Goal: Browse casually: Explore the website without a specific task or goal

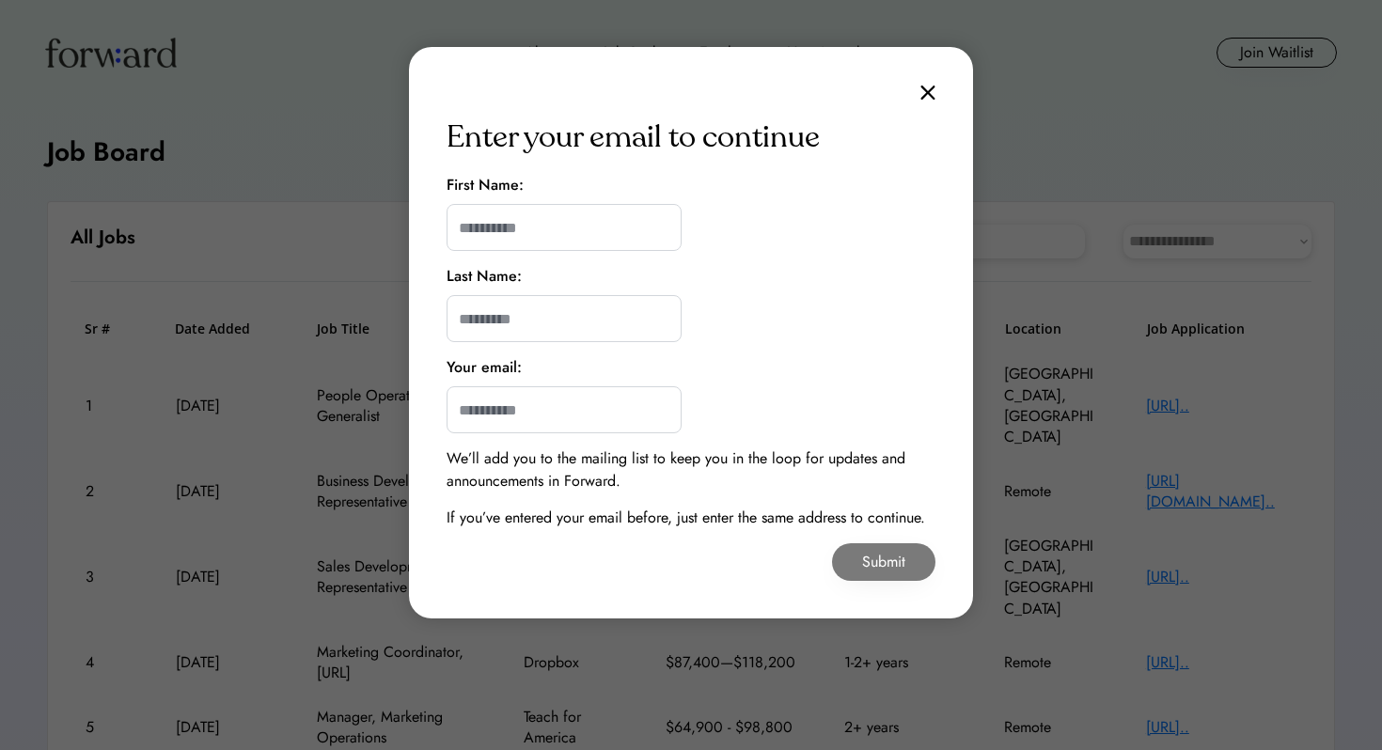
click at [940, 73] on div "Enter your email to continue First Name: Last Name: Your email: We’ll add you t…" at bounding box center [691, 333] width 564 height 572
click at [940, 89] on div "Enter your email to continue First Name: Last Name: Your email: We’ll add you t…" at bounding box center [691, 333] width 564 height 572
click at [938, 87] on div "Enter your email to continue First Name: Last Name: Your email: We’ll add you t…" at bounding box center [691, 333] width 564 height 572
click at [929, 90] on img at bounding box center [927, 93] width 15 height 16
click at [926, 90] on img at bounding box center [927, 93] width 15 height 16
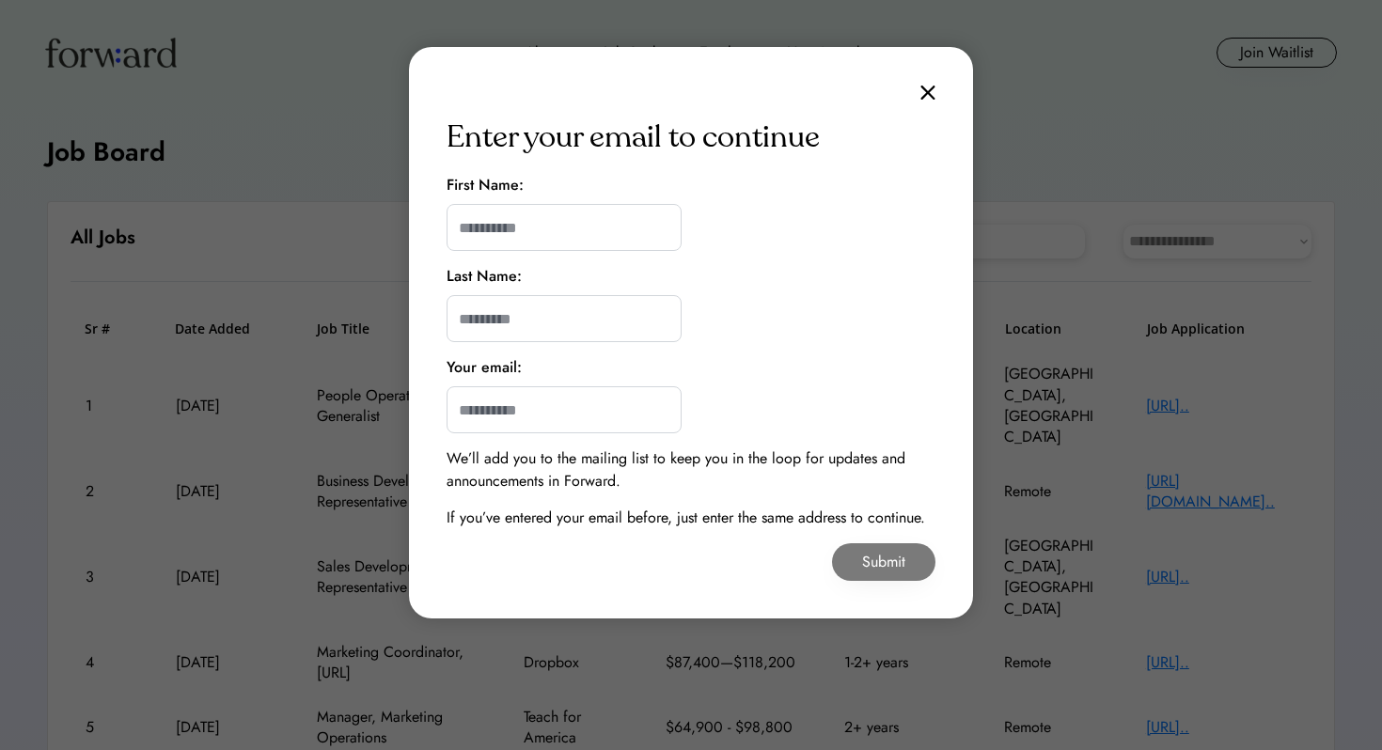
click at [926, 87] on img at bounding box center [927, 93] width 15 height 16
click at [924, 87] on img at bounding box center [927, 93] width 15 height 16
click at [924, 86] on img at bounding box center [927, 93] width 15 height 16
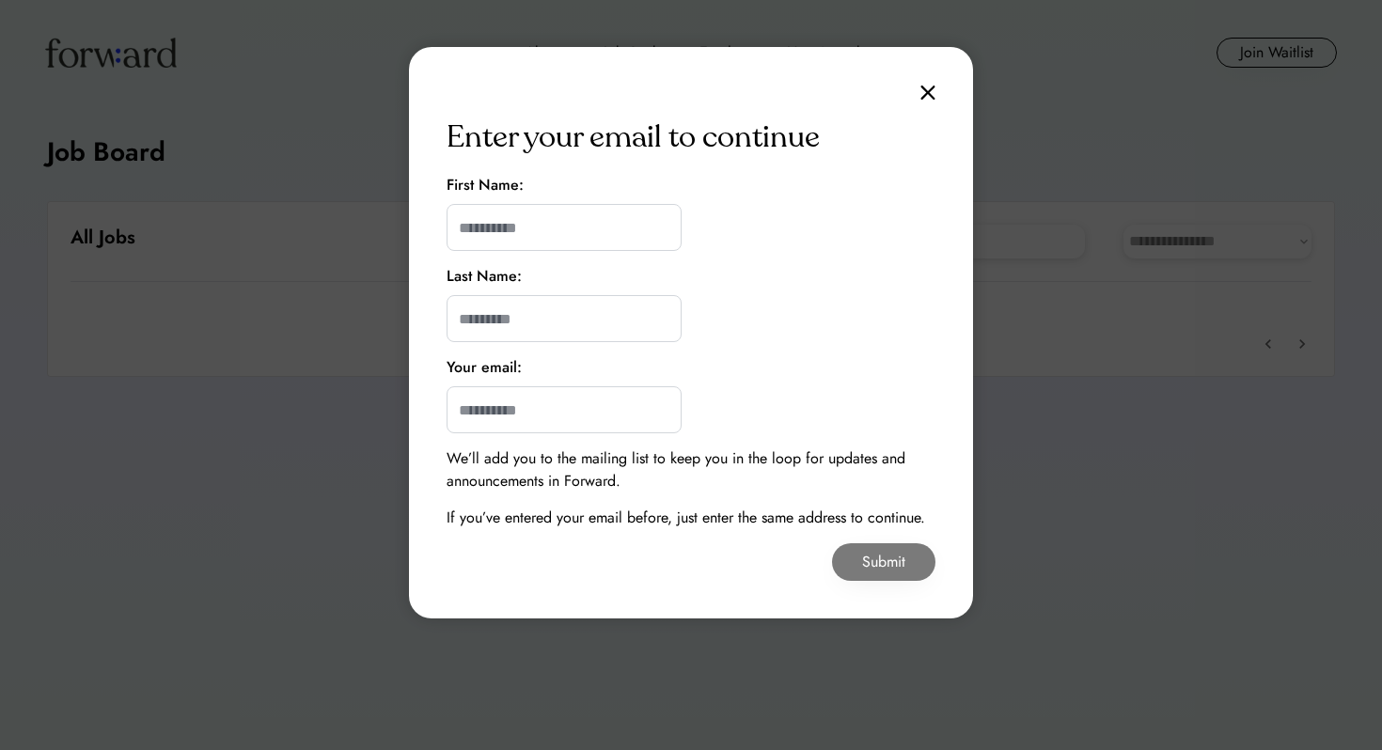
click at [940, 92] on div "Enter your email to continue First Name: Last Name: Your email: We’ll add you t…" at bounding box center [691, 333] width 564 height 572
click at [918, 91] on div "Enter your email to continue First Name: Last Name: Your email: We’ll add you t…" at bounding box center [691, 333] width 564 height 572
